Goal: Task Accomplishment & Management: Manage account settings

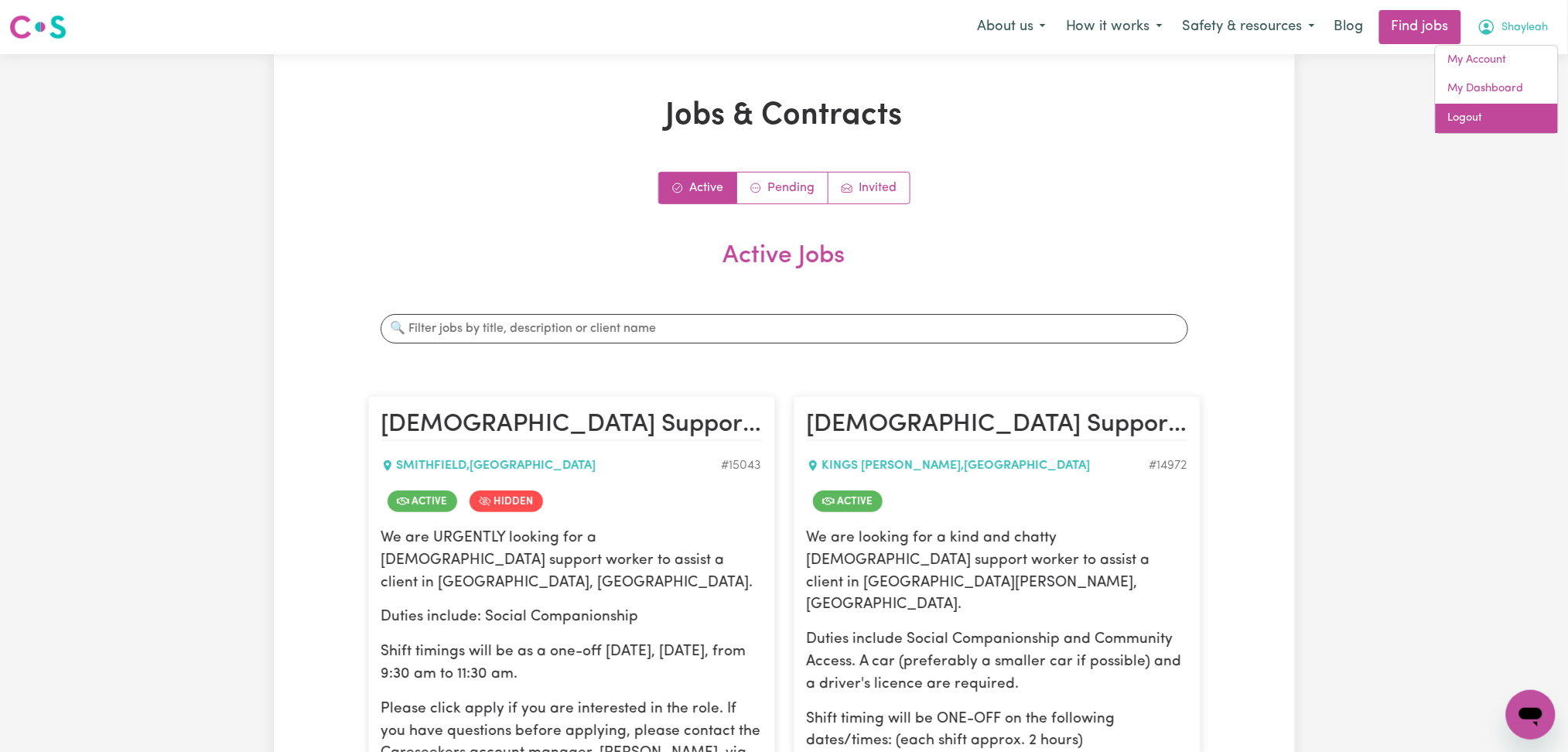
drag, startPoint x: 0, startPoint y: 0, endPoint x: 1507, endPoint y: 112, distance: 1511.2
click at [1507, 112] on link "Logout" at bounding box center [1496, 118] width 122 height 29
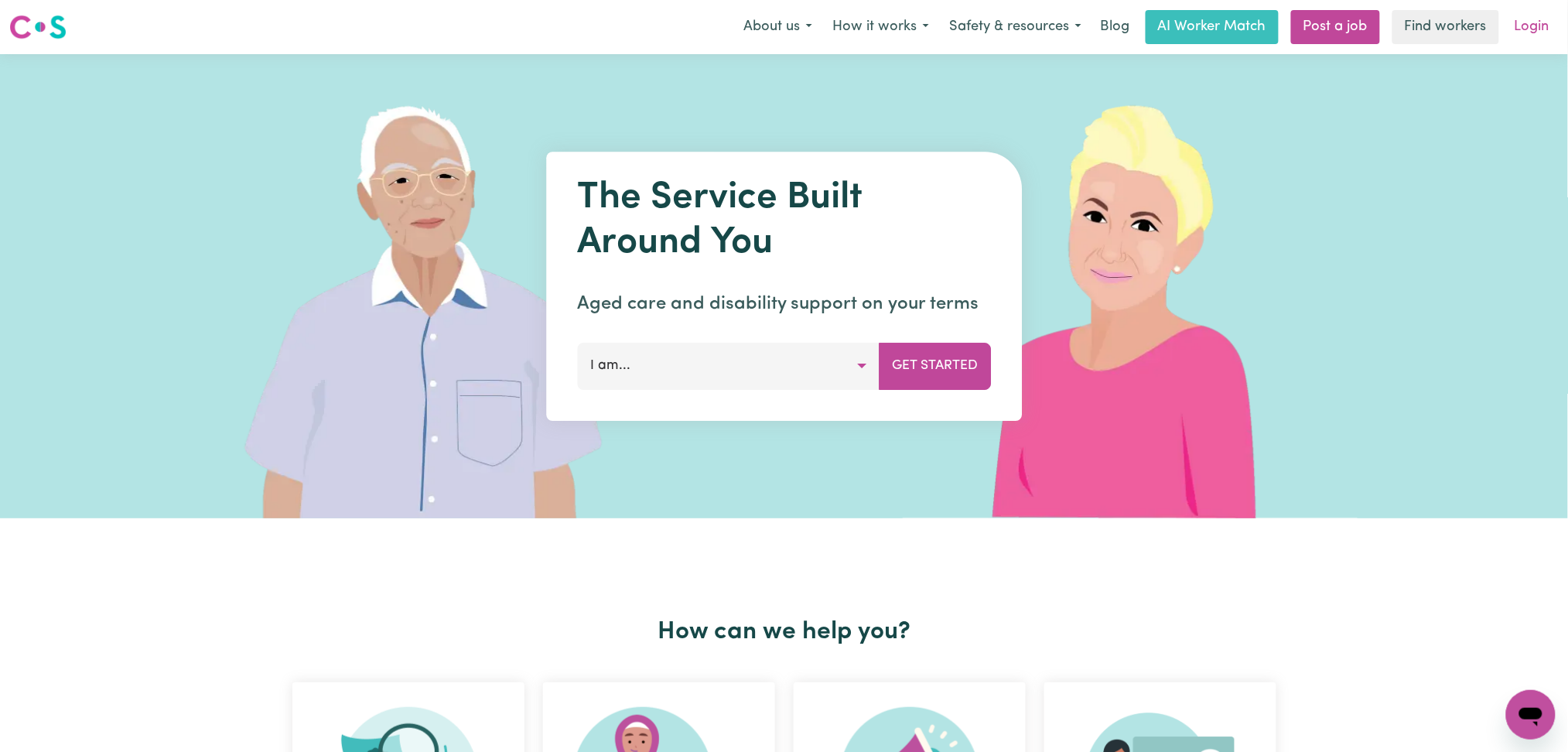
click at [1512, 26] on link "Login" at bounding box center [1532, 27] width 54 height 34
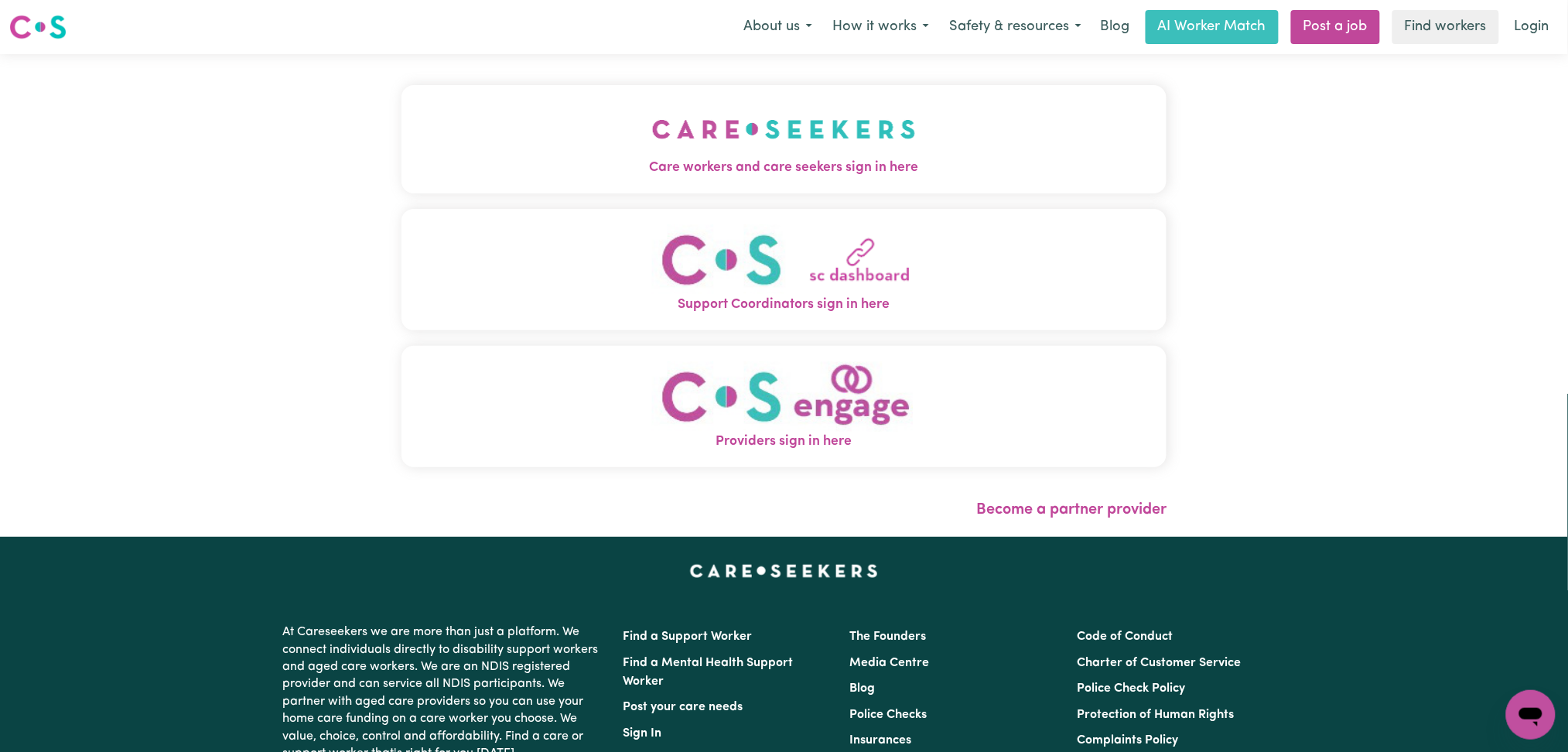
click at [652, 115] on img "Care workers and care seekers sign in here" at bounding box center [784, 129] width 264 height 57
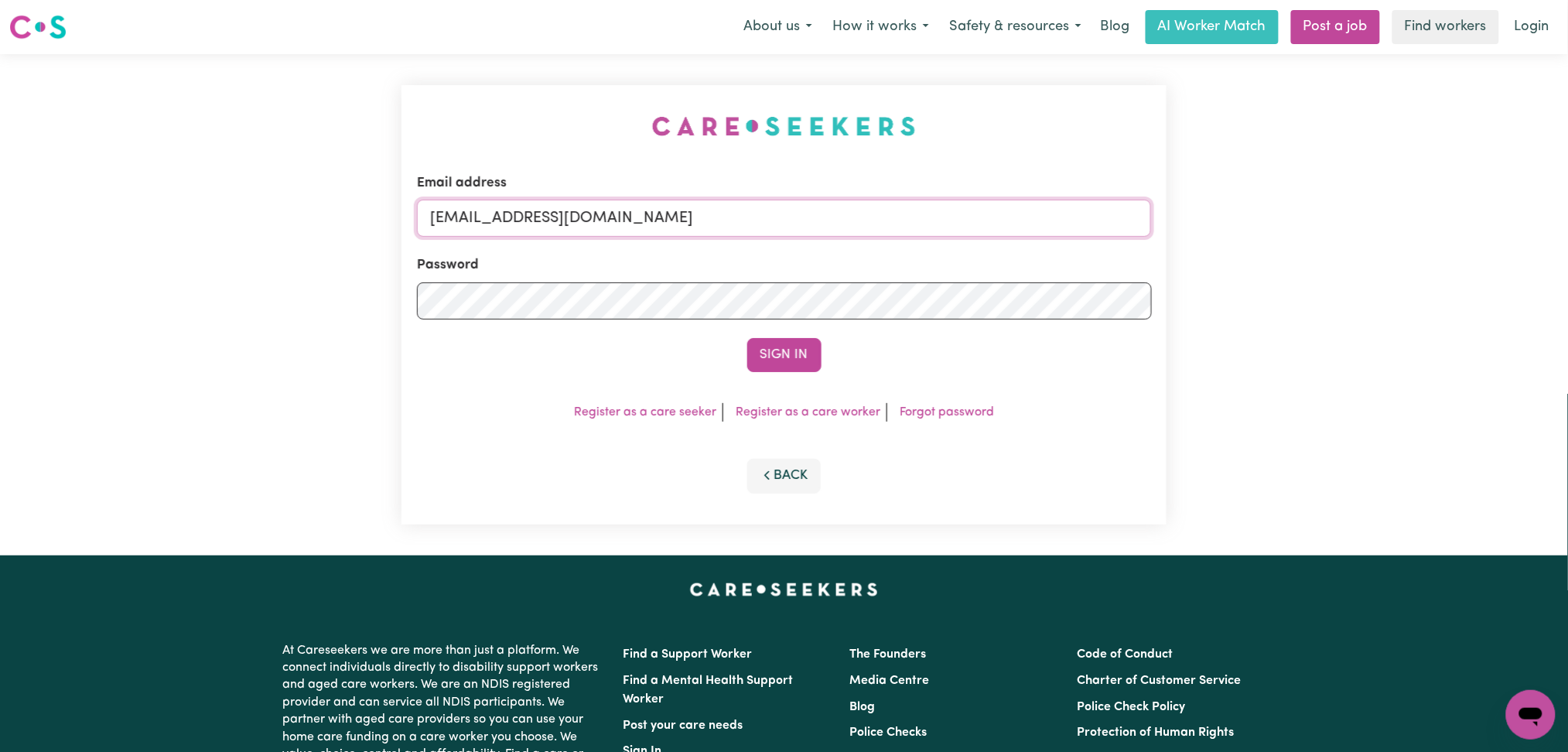
click at [545, 219] on input "[EMAIL_ADDRESS][DOMAIN_NAME]" at bounding box center [784, 219] width 735 height 38
drag, startPoint x: 510, startPoint y: 215, endPoint x: 922, endPoint y: 223, distance: 412.1
click at [922, 223] on input "Superuser~[EMAIL_ADDRESS][DOMAIN_NAME]" at bounding box center [784, 219] width 735 height 38
type input "Superuser~[EMAIL_ADDRESS][DOMAIN_NAME]"
click at [761, 362] on button "Sign In" at bounding box center [784, 355] width 74 height 34
